Goal: Check status: Check status

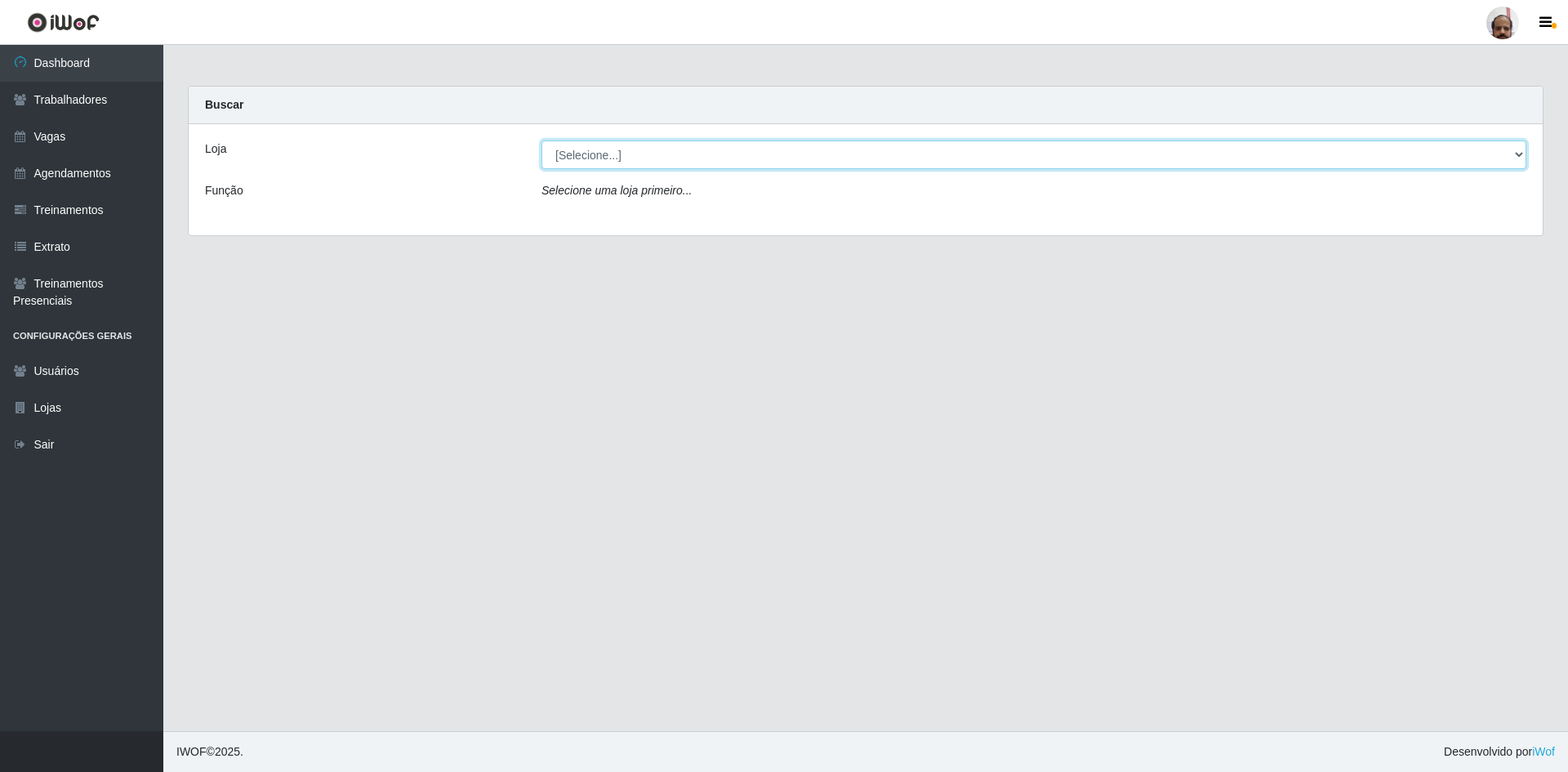
drag, startPoint x: 1516, startPoint y: 154, endPoint x: 1408, endPoint y: 153, distance: 108.0
click at [831, 154] on select "[Selecione...] Mar Vermelho - Loja 05" at bounding box center [1034, 155] width 985 height 28
select select "252"
click at [541, 141] on select "[Selecione...] Mar Vermelho - Loja 05" at bounding box center [1034, 155] width 985 height 28
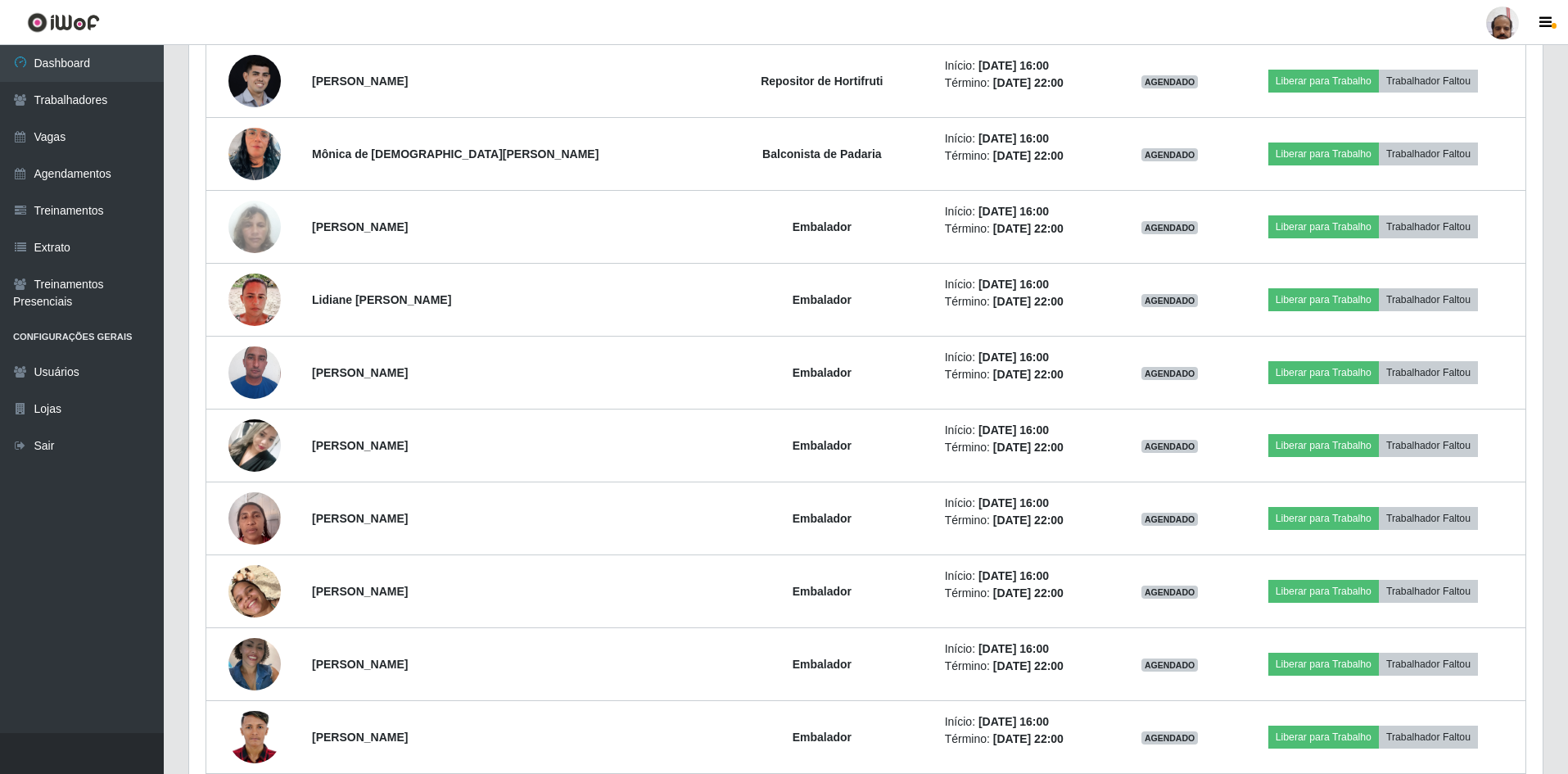
scroll to position [2293, 0]
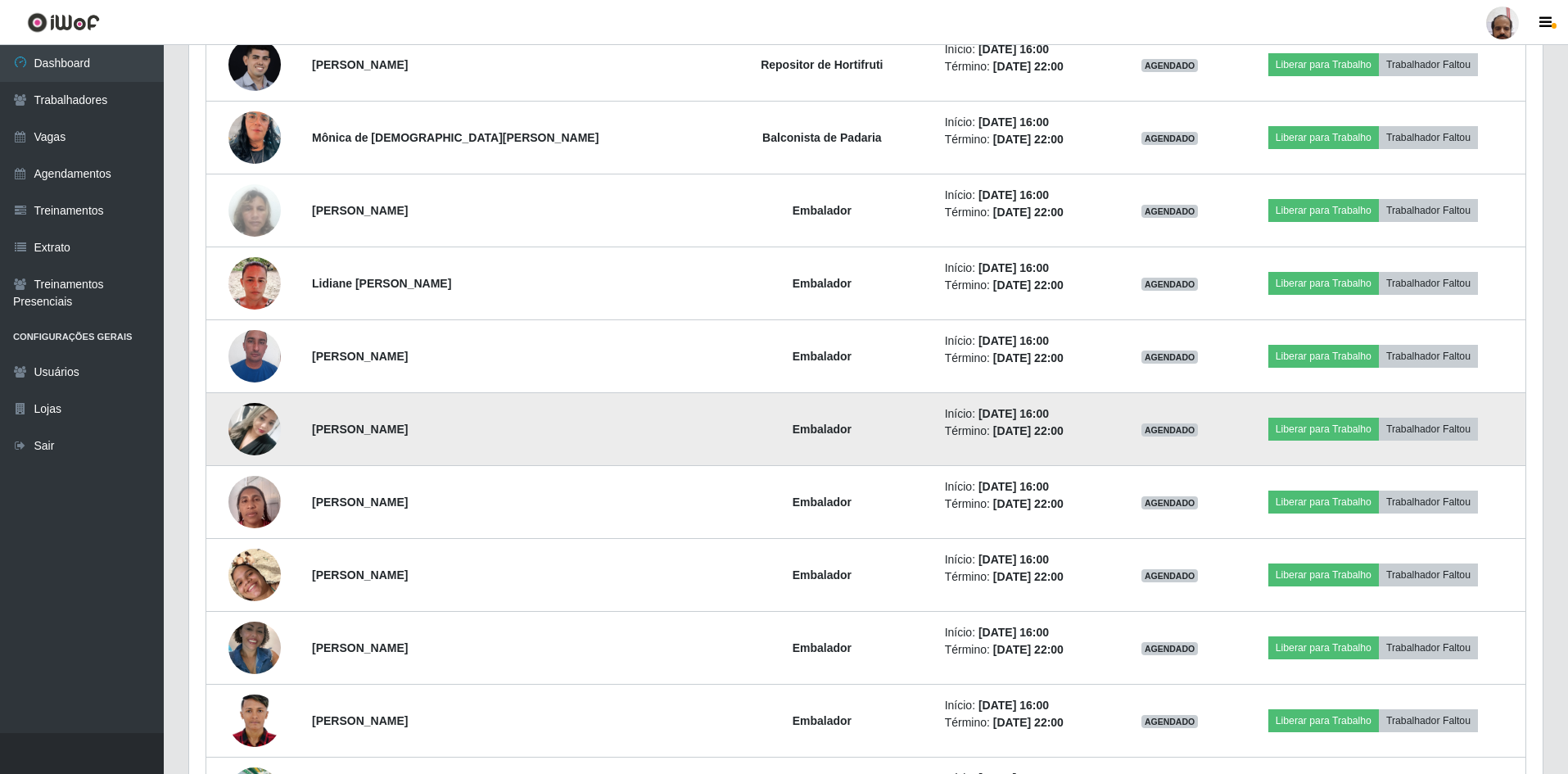
click at [263, 376] on img at bounding box center [255, 429] width 53 height 117
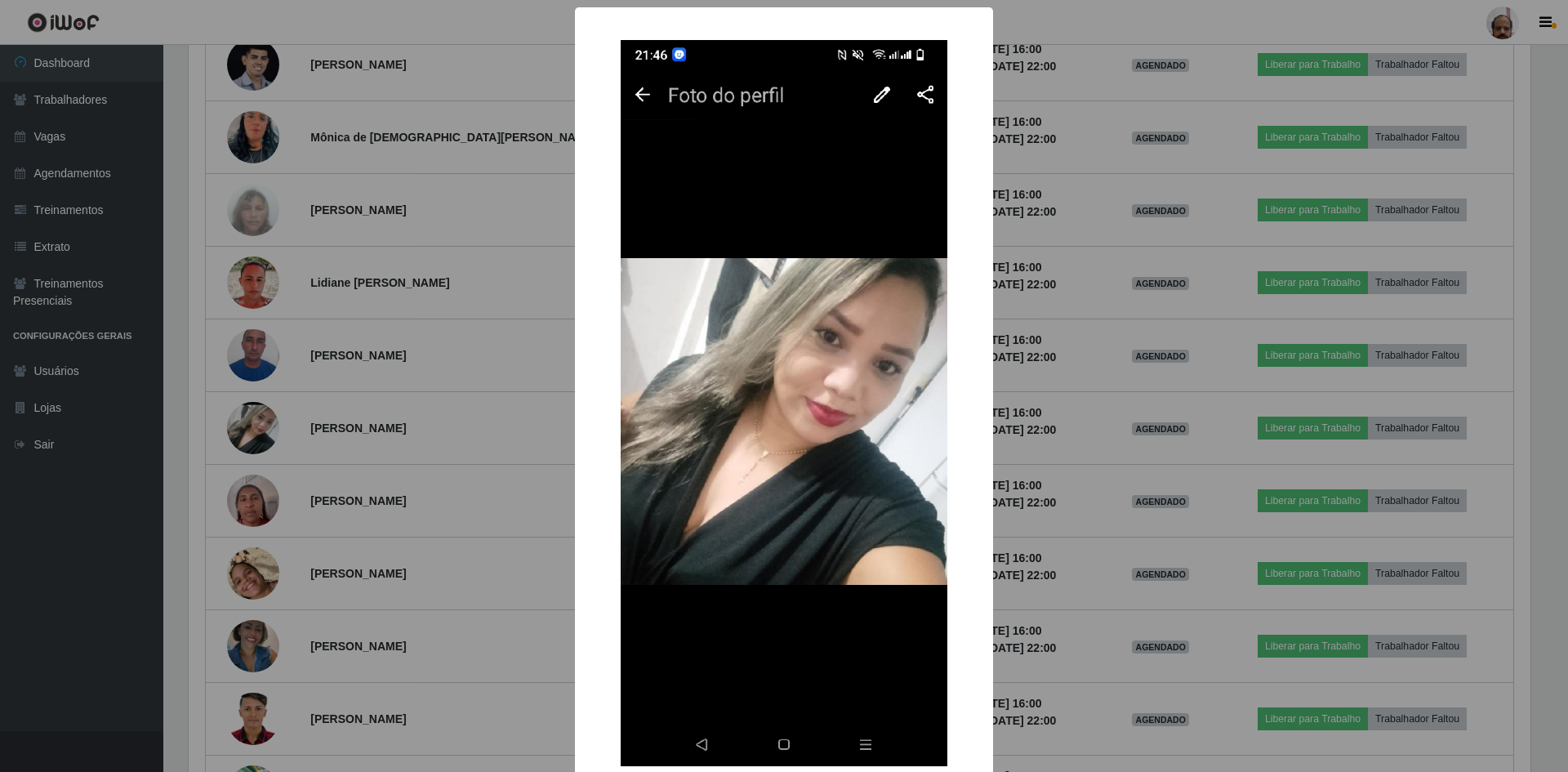
click at [831, 375] on div "× OK Cancel" at bounding box center [784, 386] width 1568 height 772
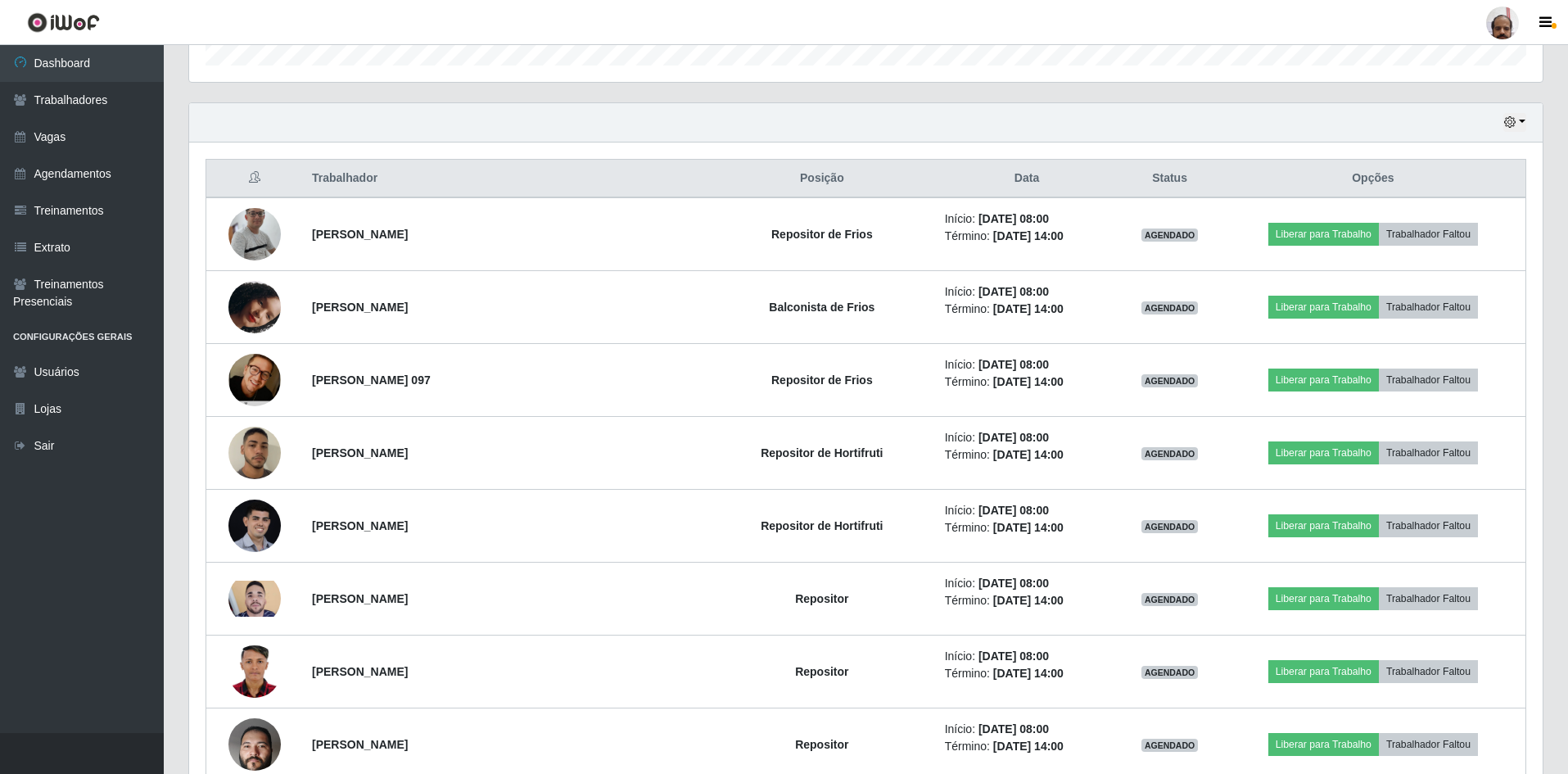
scroll to position [490, 0]
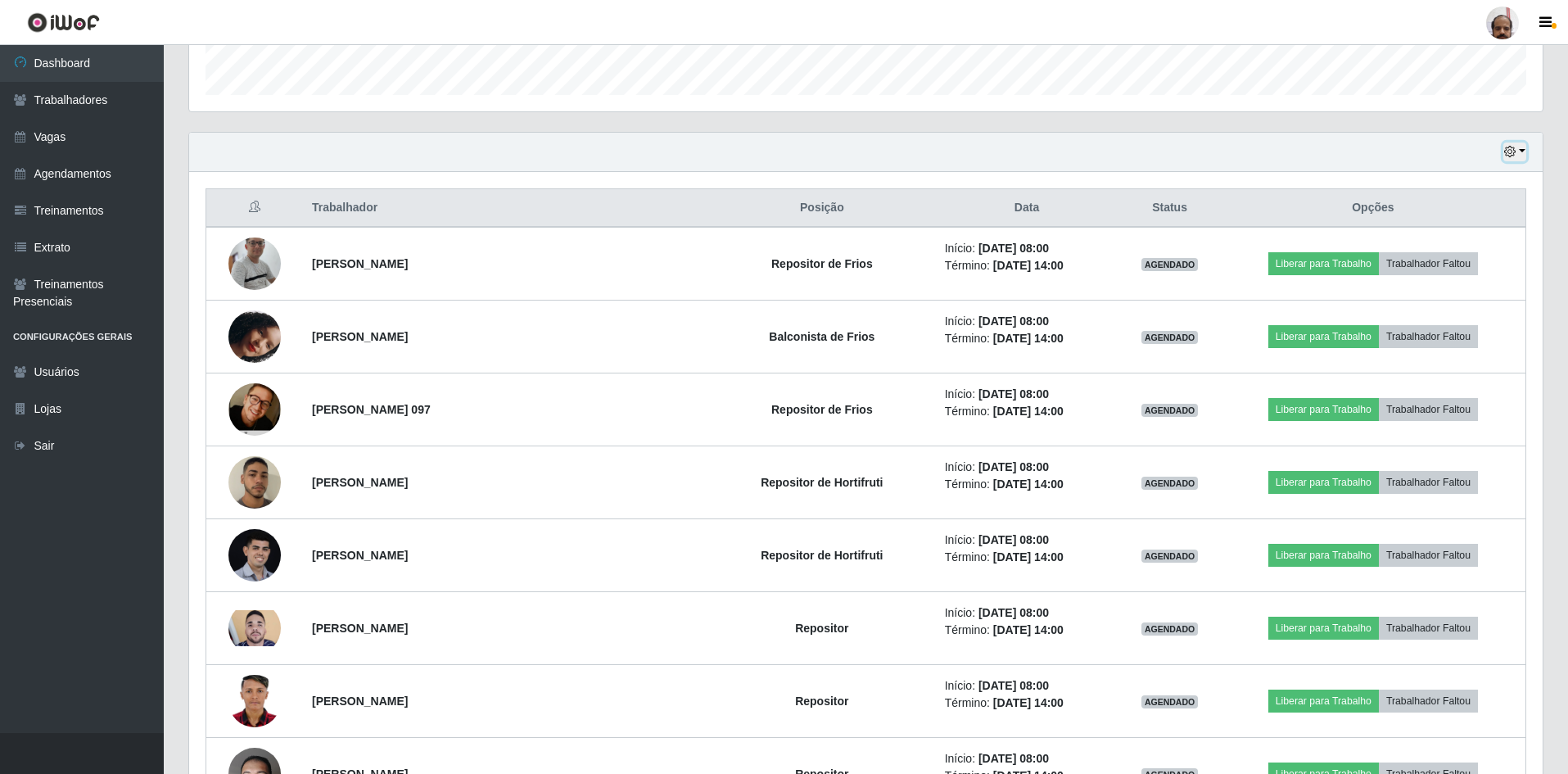
click at [833, 156] on icon "button" at bounding box center [1510, 151] width 11 height 11
click at [833, 290] on button "1 Semana" at bounding box center [1461, 284] width 130 height 35
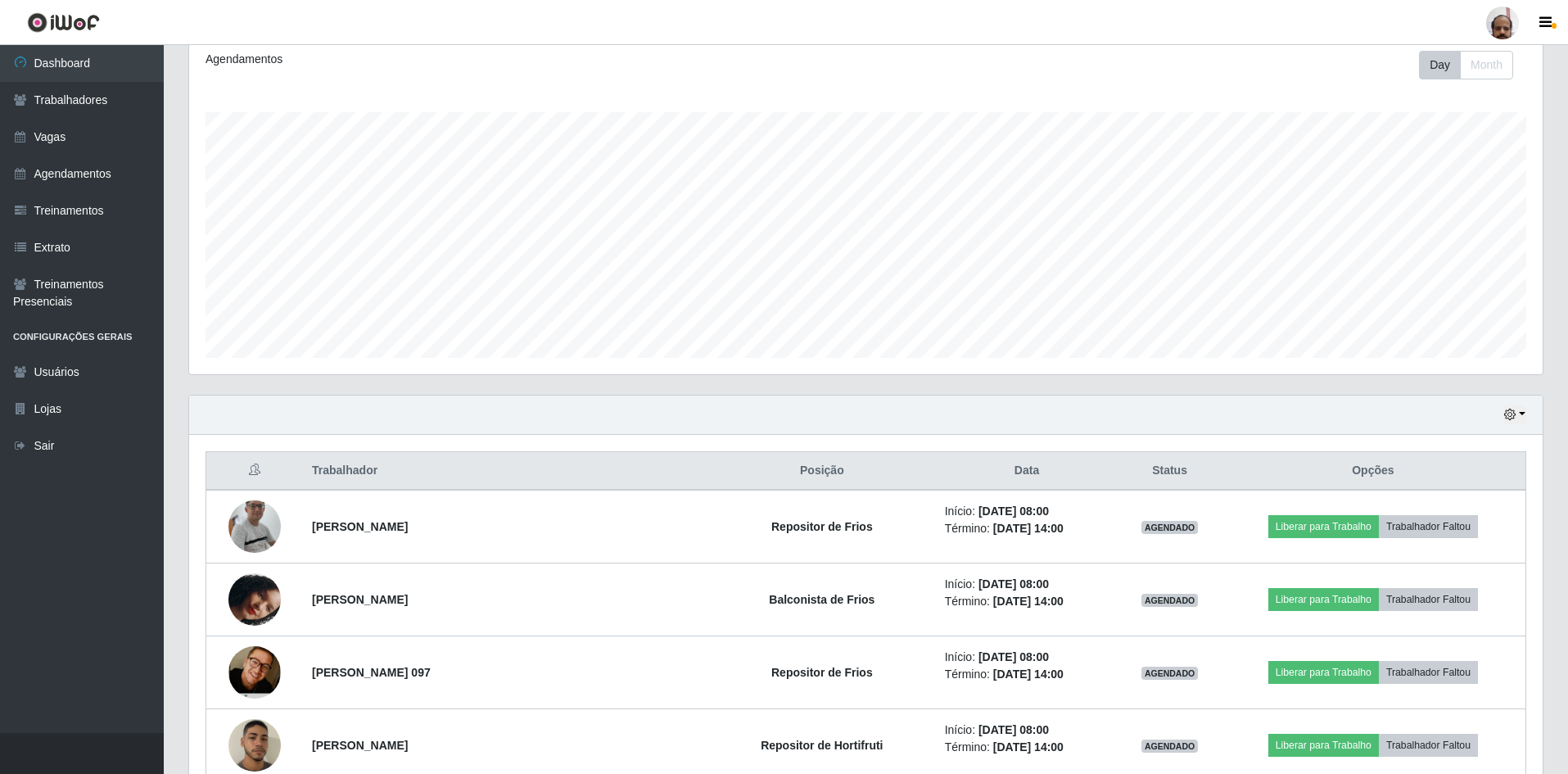
scroll to position [223, 0]
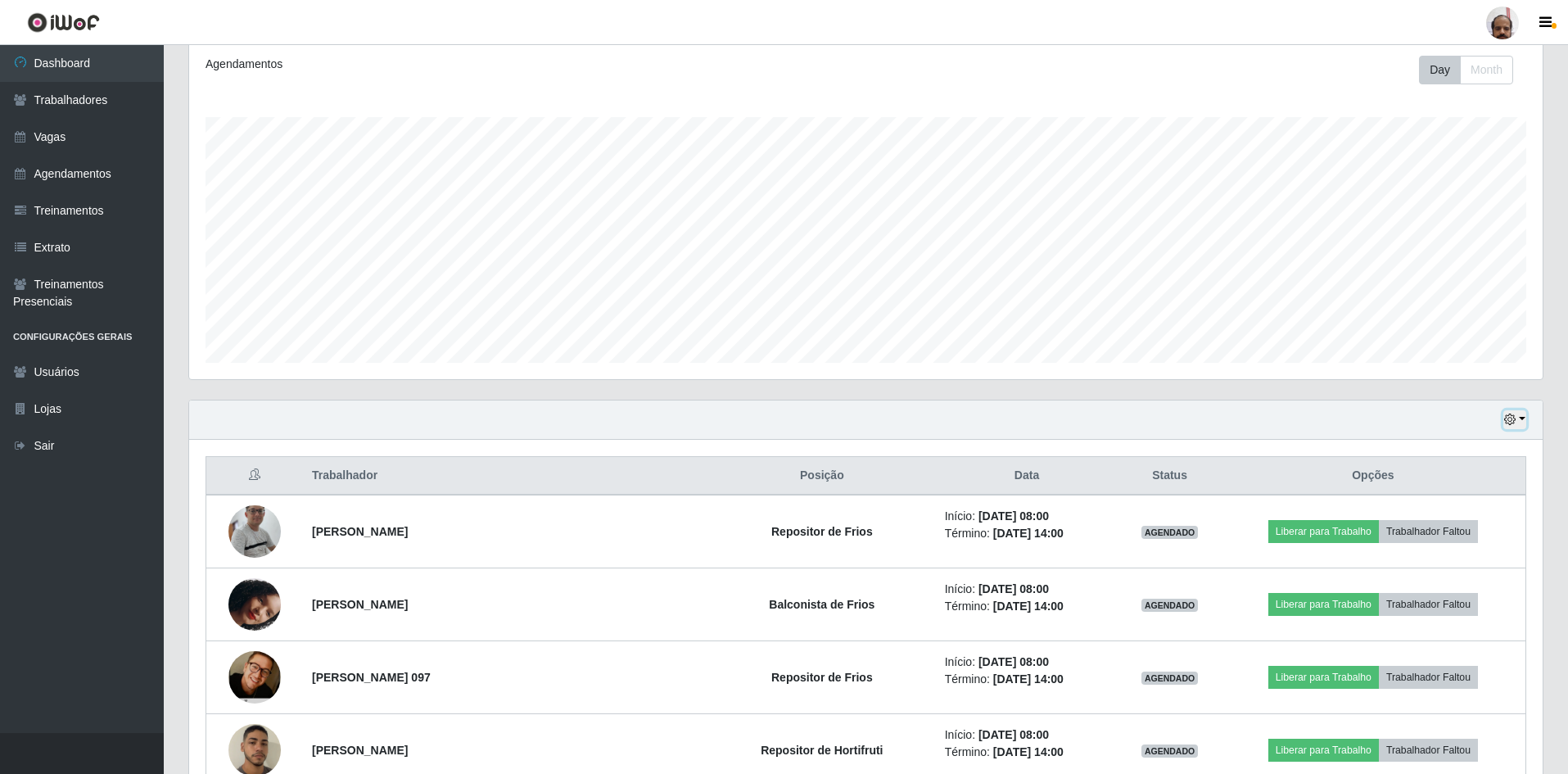
click at [833, 376] on button "button" at bounding box center [1514, 419] width 23 height 19
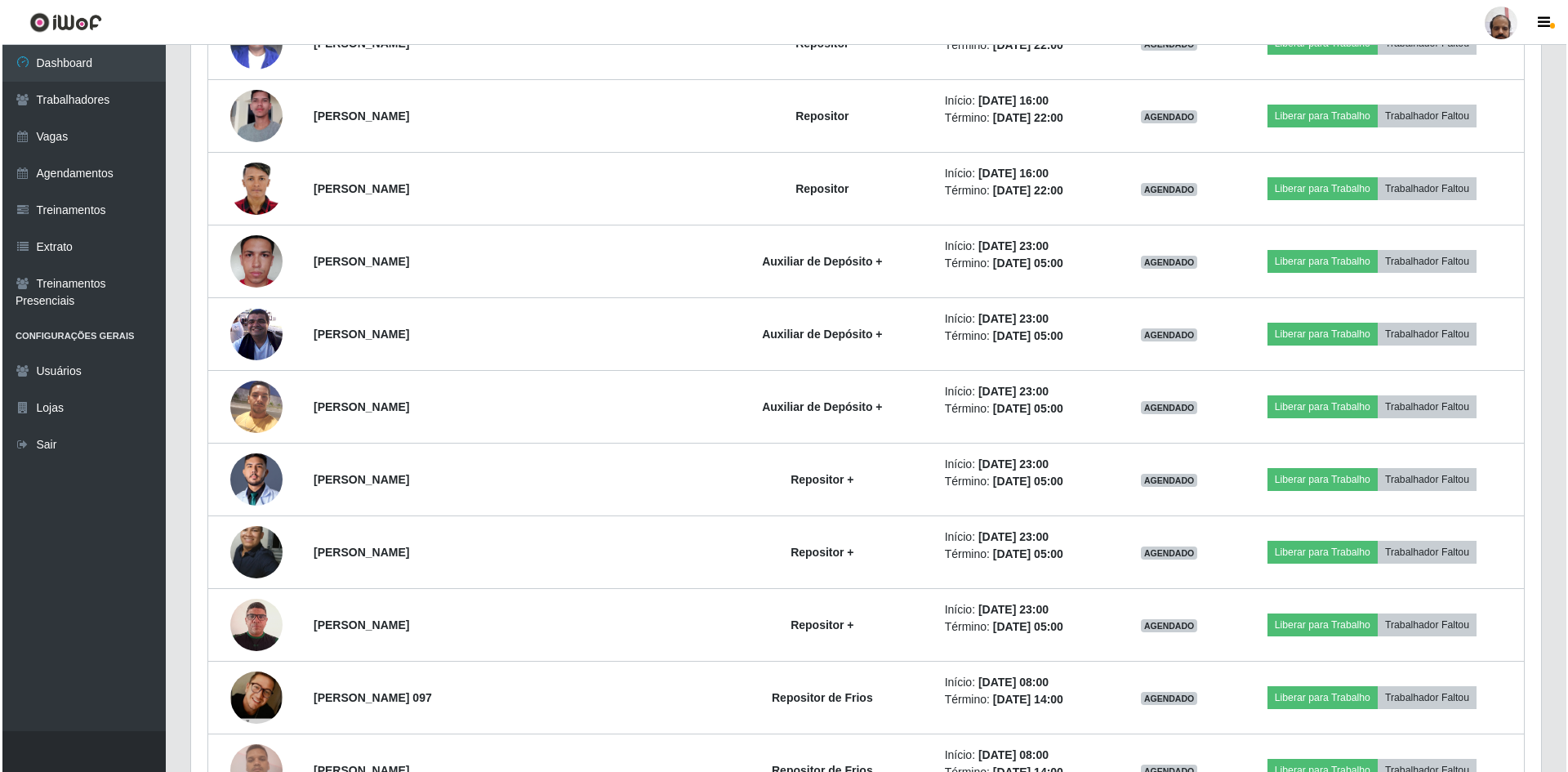
scroll to position [5694, 0]
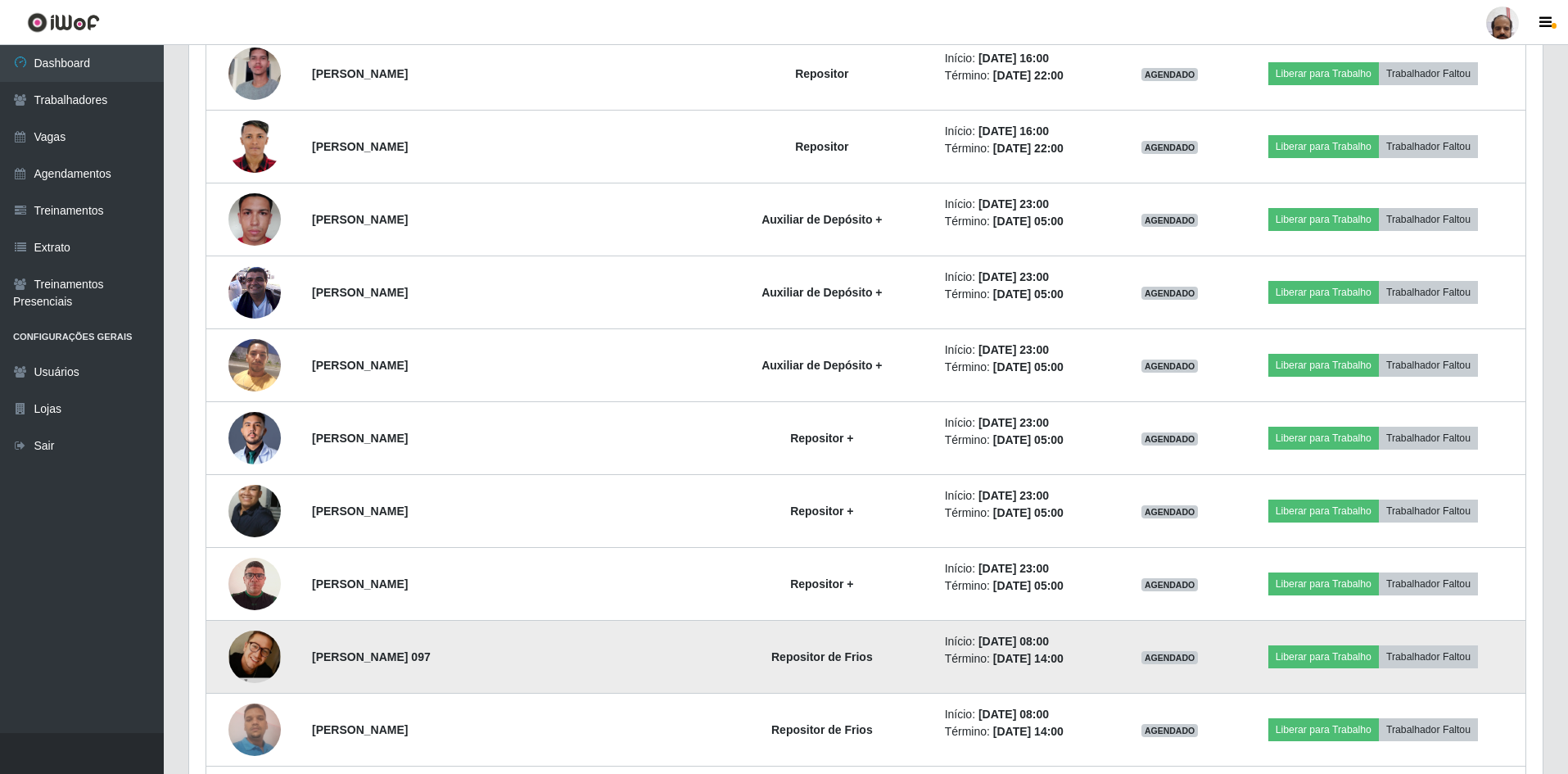
click at [256, 376] on img at bounding box center [255, 656] width 53 height 79
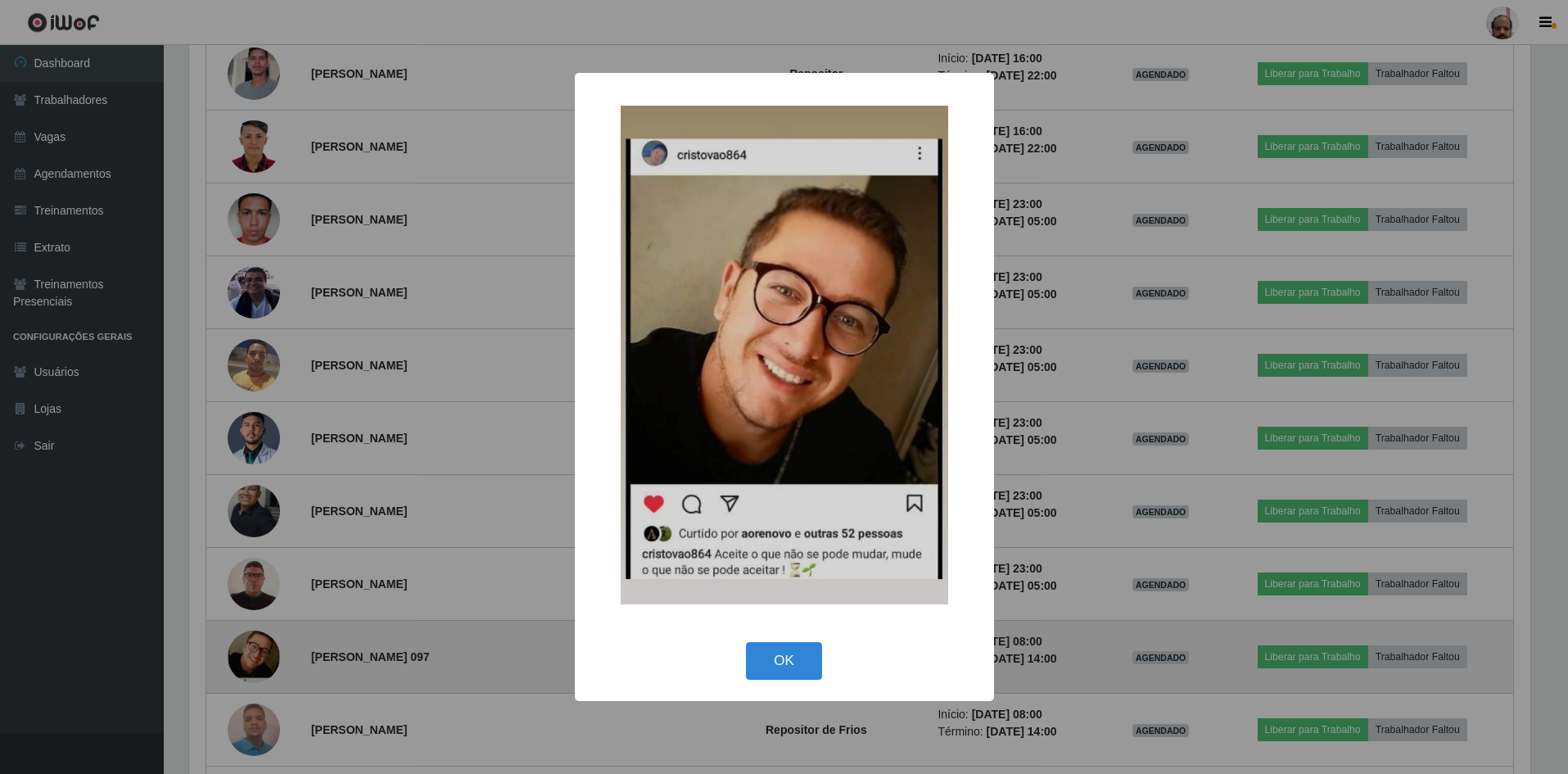
scroll to position [340, 1345]
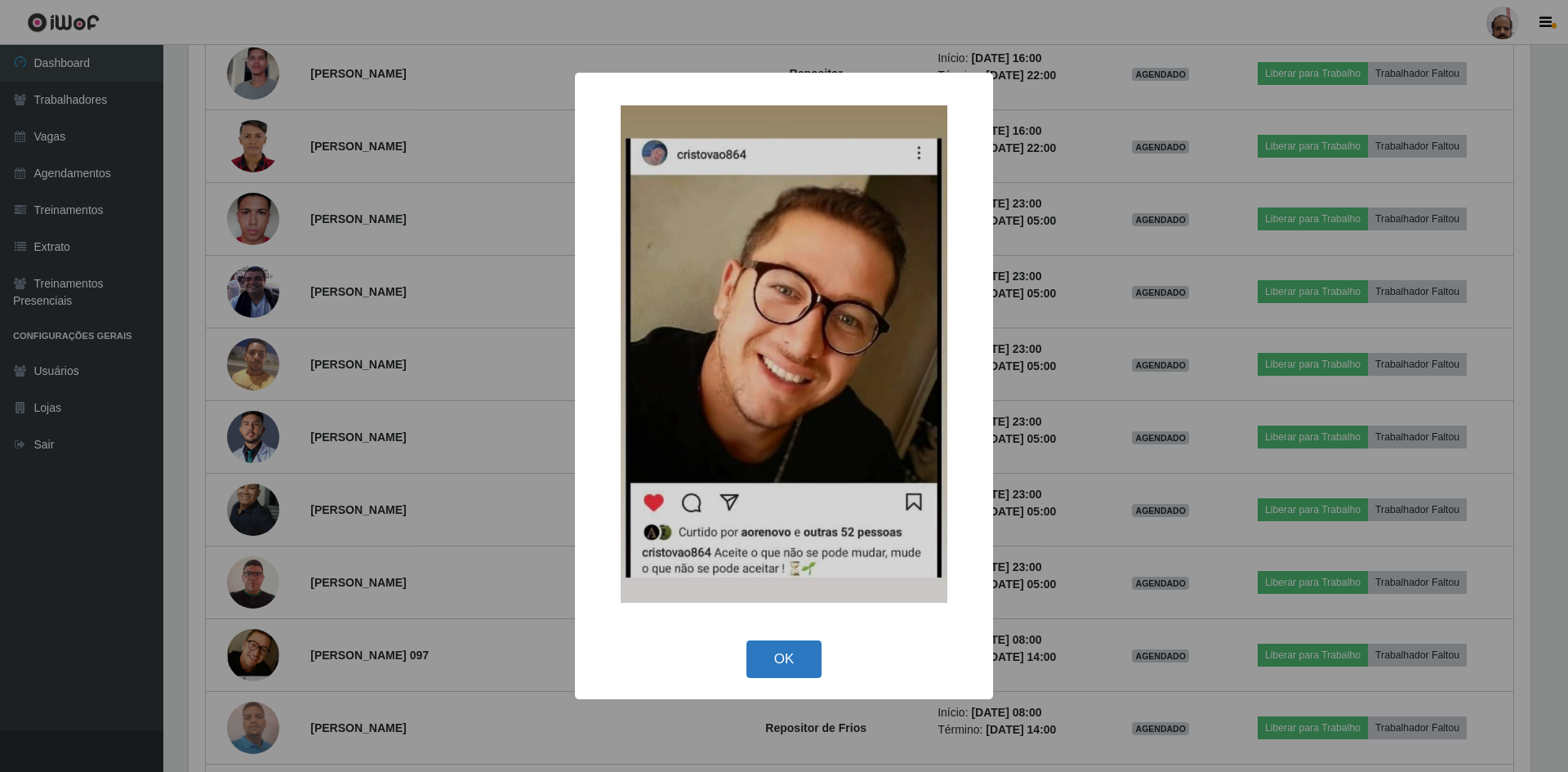
click at [779, 375] on button "OK" at bounding box center [784, 659] width 76 height 38
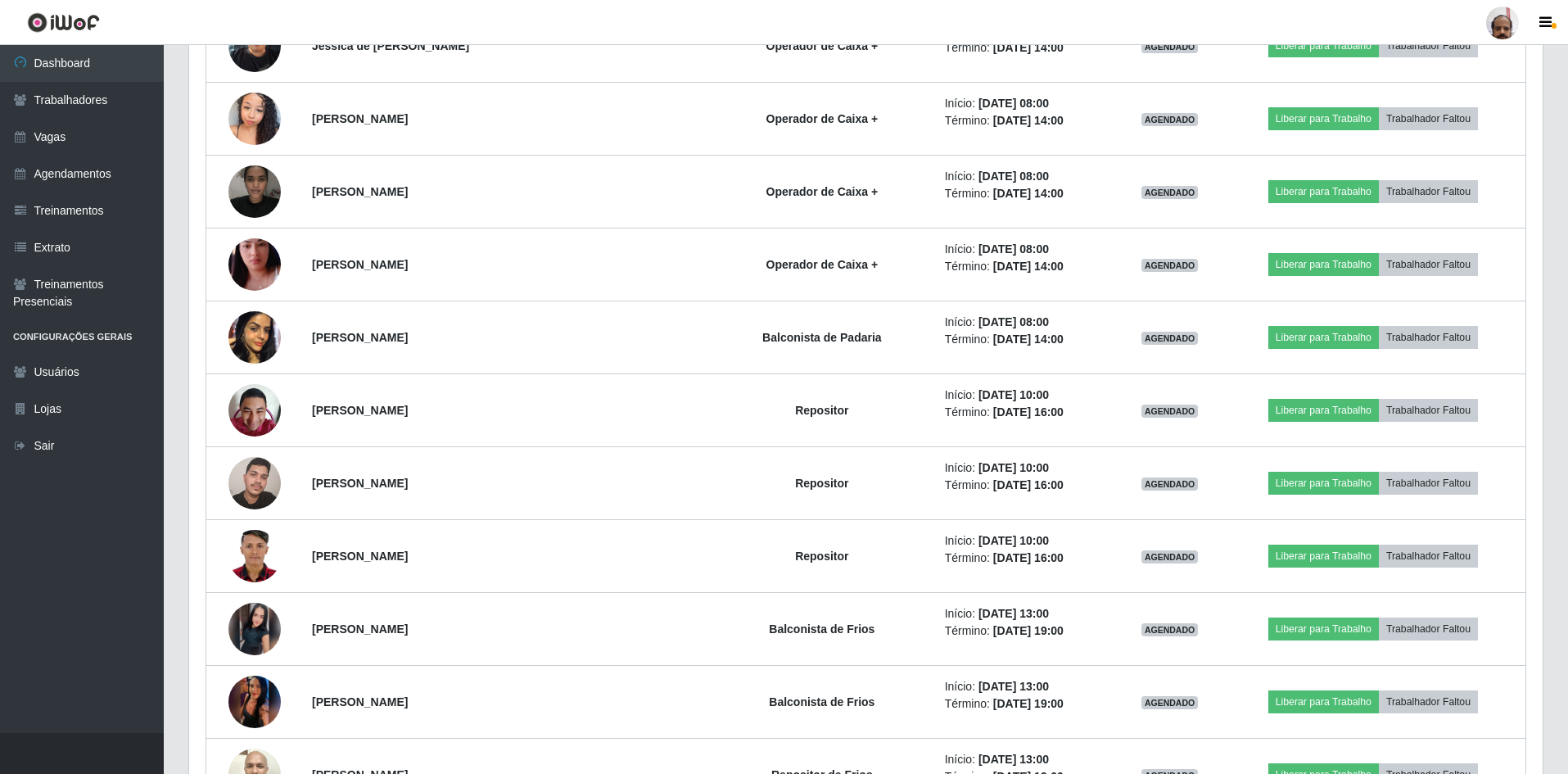
scroll to position [6936, 0]
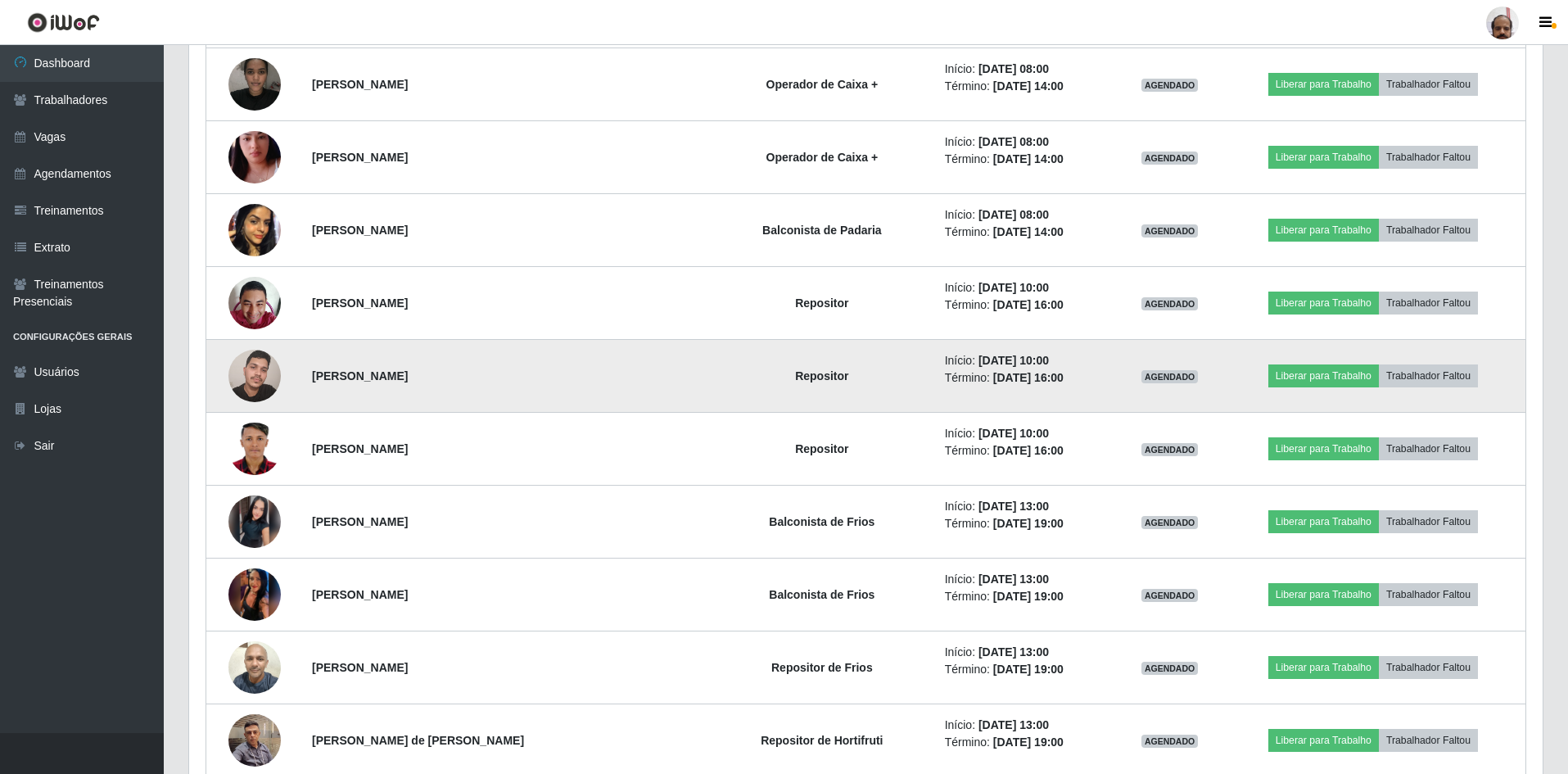
click at [261, 362] on img at bounding box center [255, 375] width 53 height 70
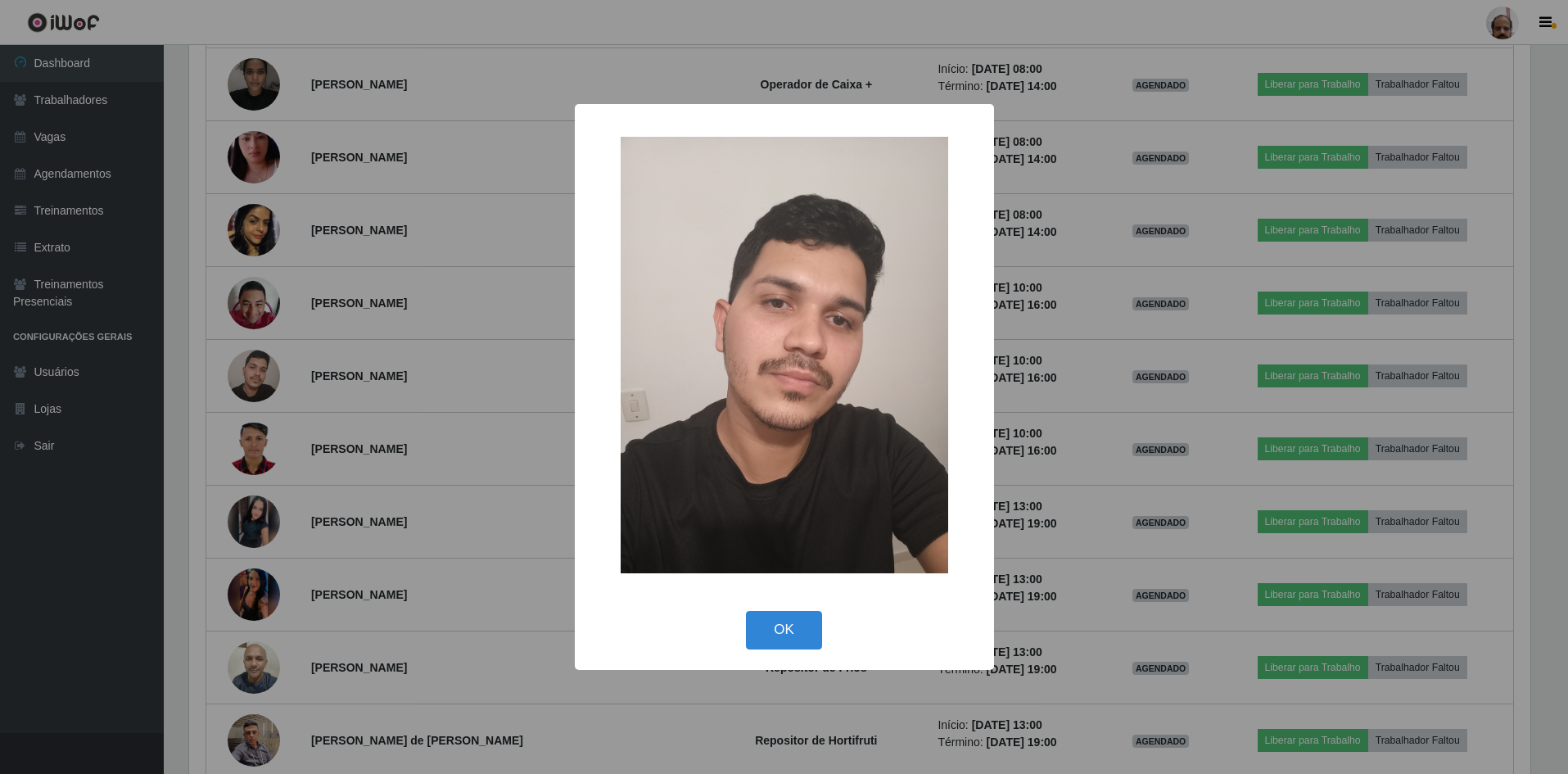
scroll to position [340, 1345]
click at [807, 376] on button "OK" at bounding box center [786, 629] width 76 height 39
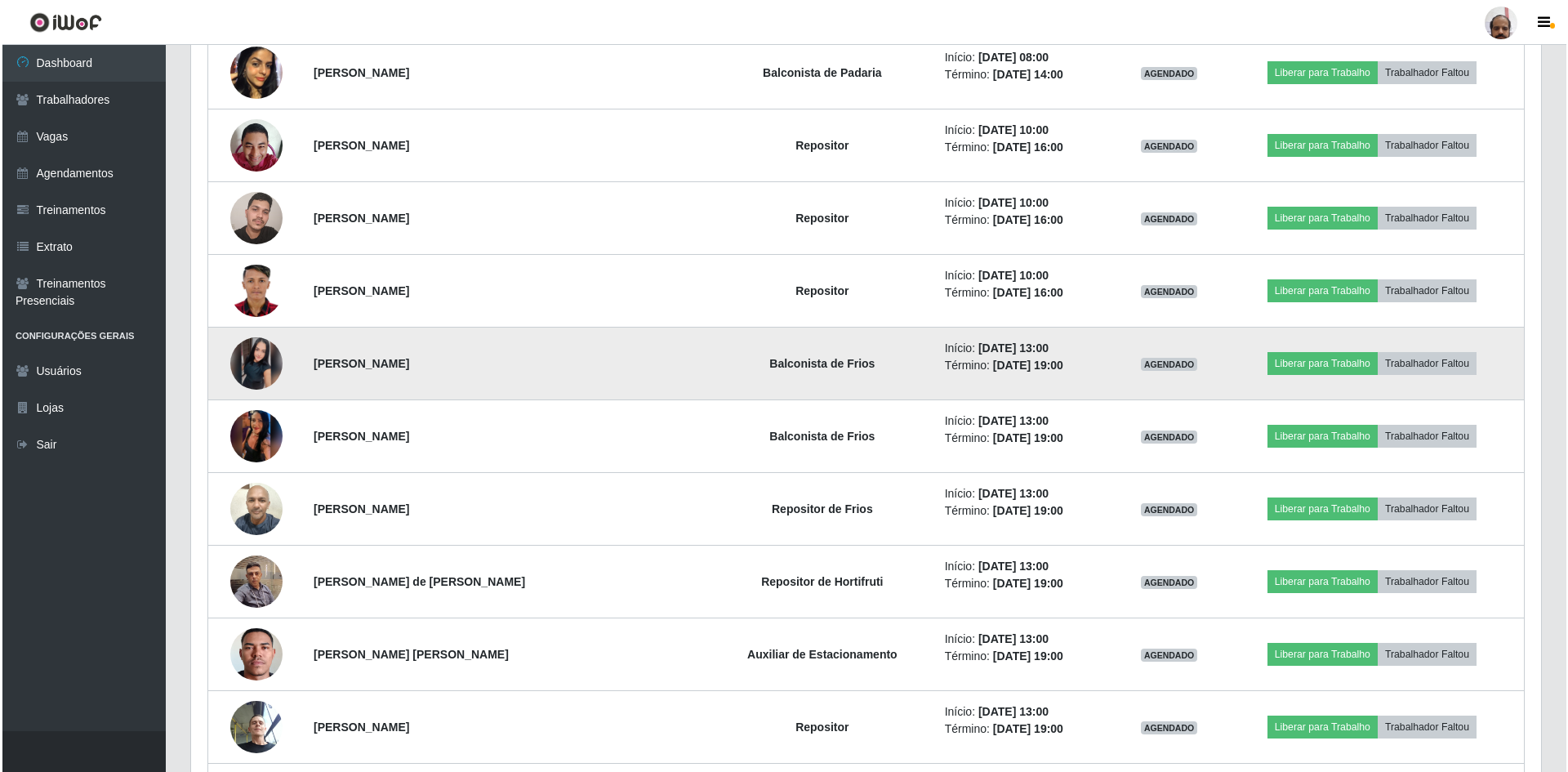
scroll to position [7082, 0]
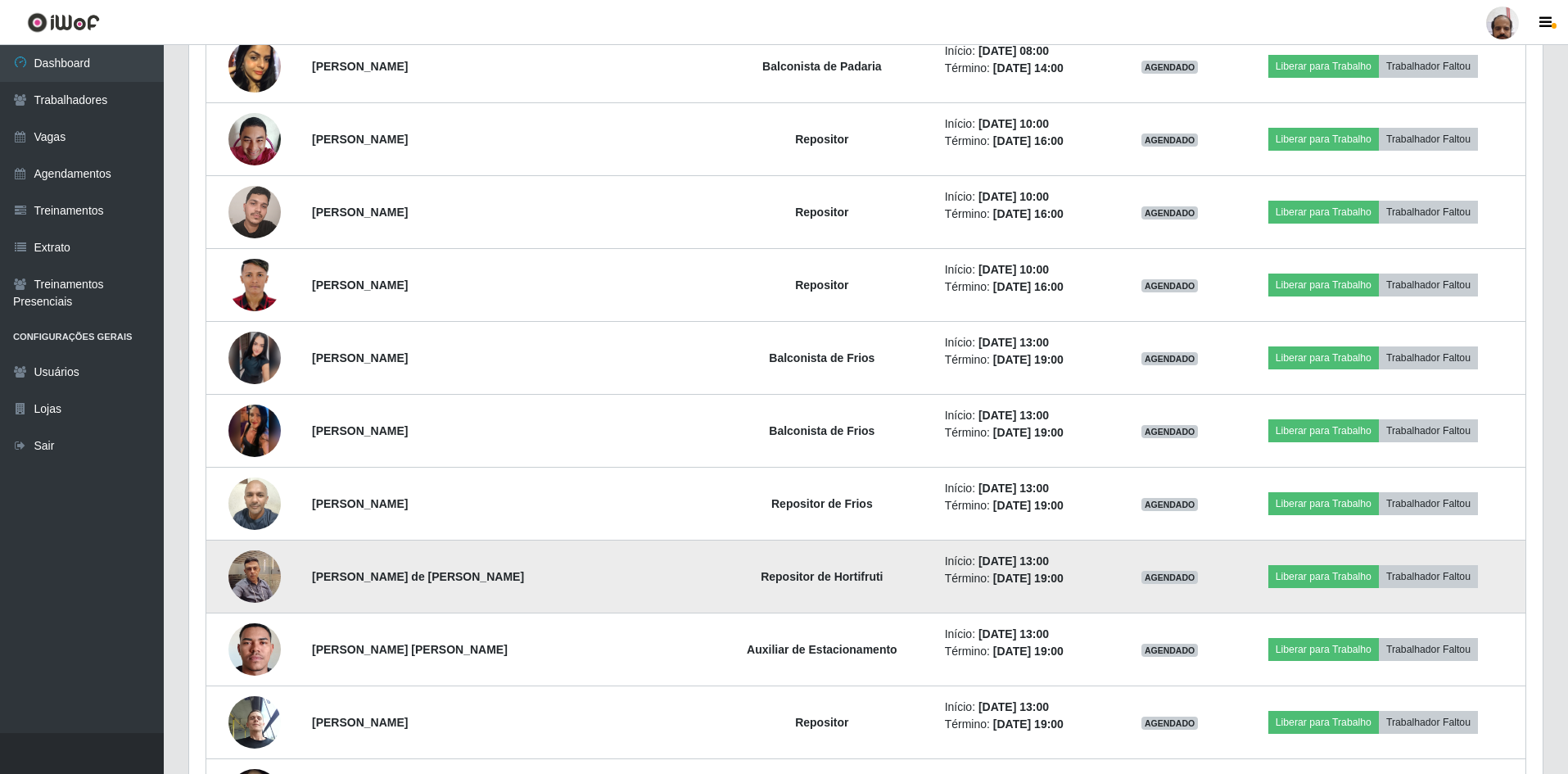
click at [244, 376] on img at bounding box center [255, 576] width 53 height 70
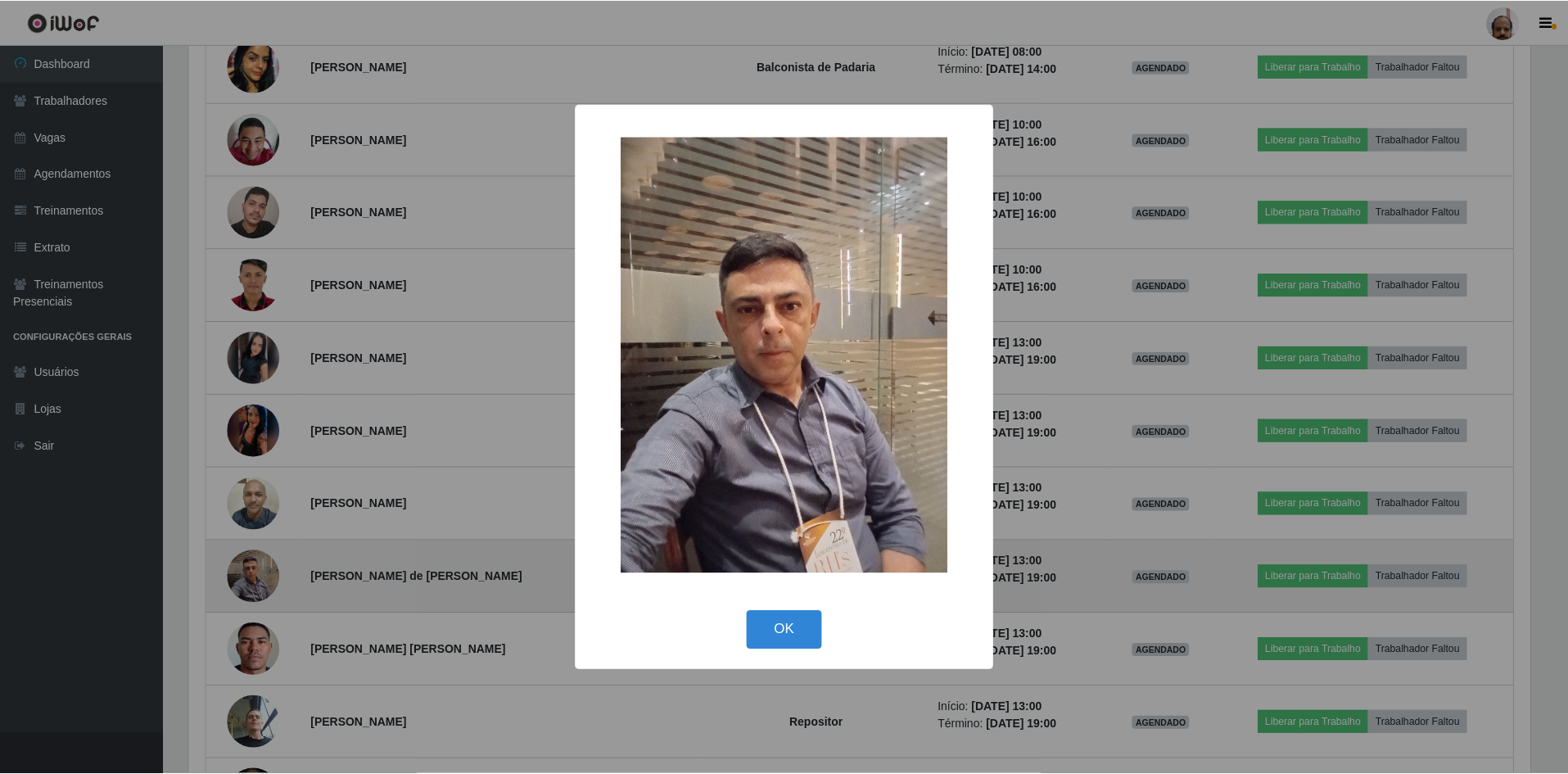
scroll to position [340, 1345]
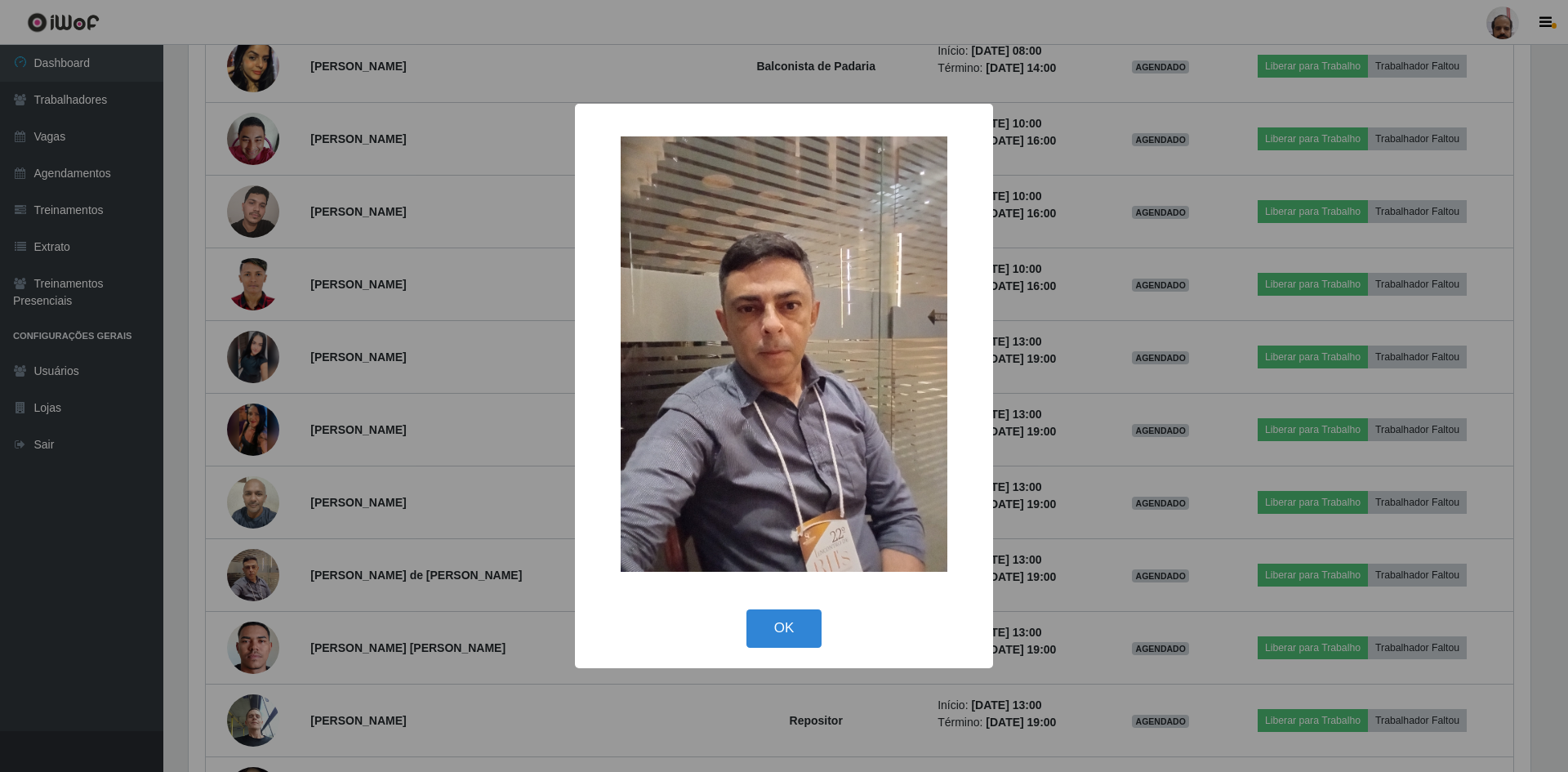
click at [519, 375] on div "× OK Cancel" at bounding box center [784, 386] width 1568 height 772
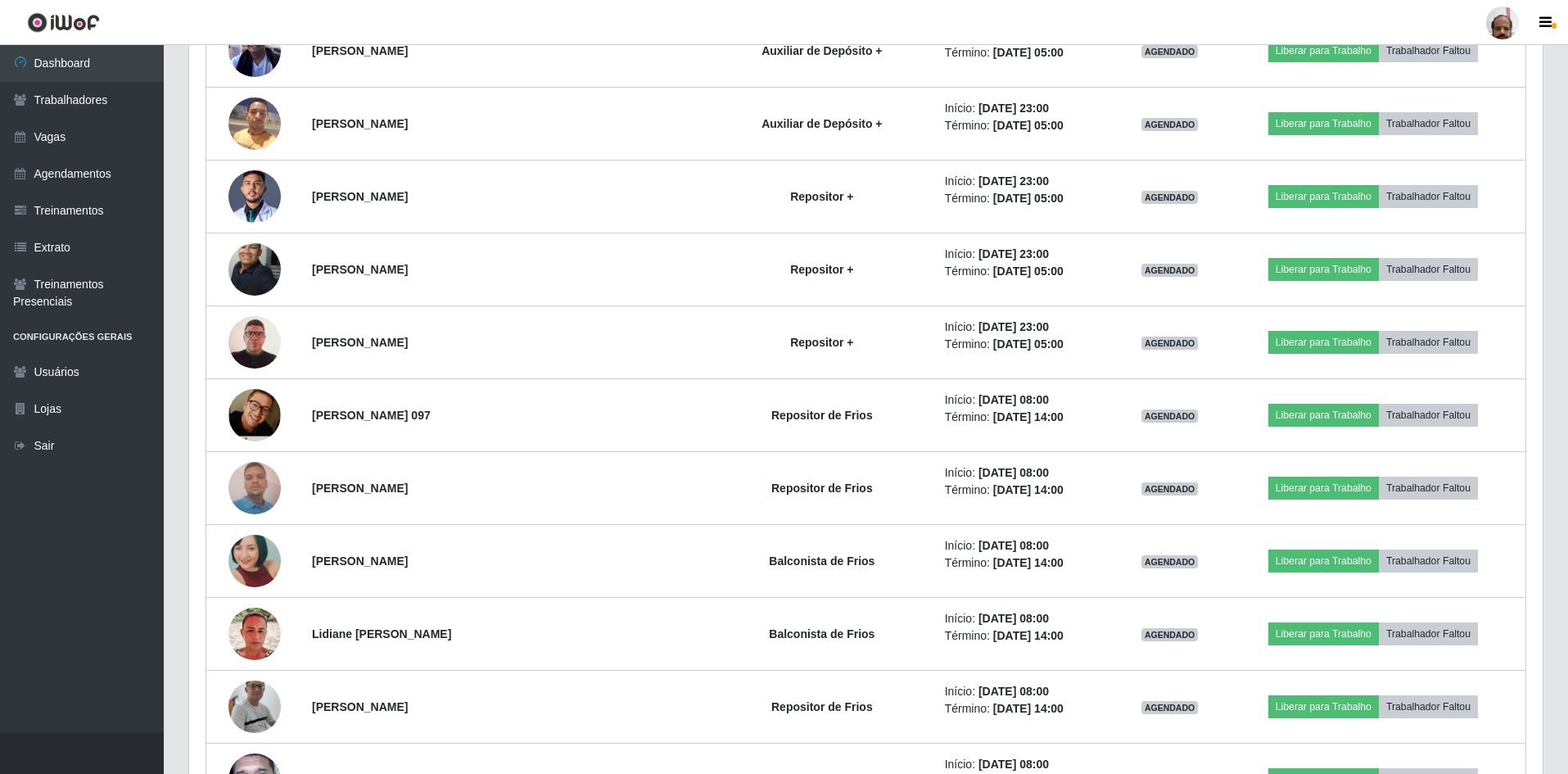
scroll to position [5954, 0]
